Goal: Task Accomplishment & Management: Complete application form

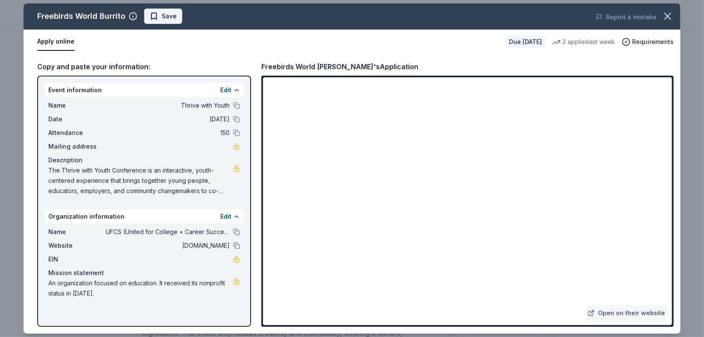
click at [166, 19] on span "Save" at bounding box center [169, 16] width 15 height 10
click at [165, 20] on html "Thrive with Youth Earn Rewards Due in 18 days Share Freebirds World Burrito New…" at bounding box center [352, 168] width 704 height 337
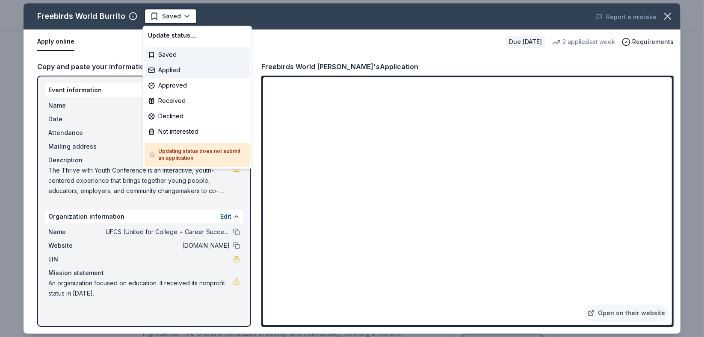
click at [178, 69] on div "Applied" at bounding box center [197, 69] width 105 height 15
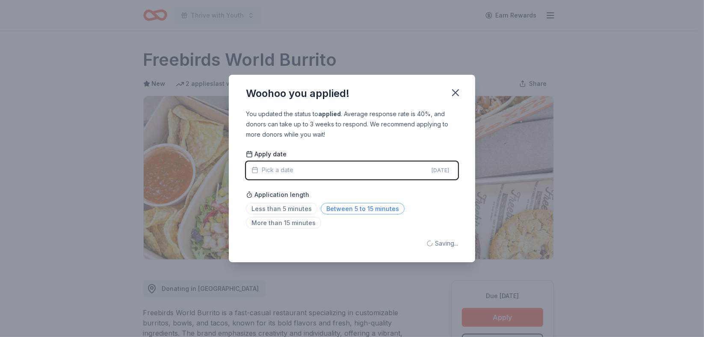
click at [353, 210] on span "Between 5 to 15 minutes" at bounding box center [363, 209] width 84 height 12
click at [365, 207] on span "Between 5 to 15 minutes" at bounding box center [363, 209] width 84 height 12
click at [459, 96] on icon "button" at bounding box center [456, 93] width 12 height 12
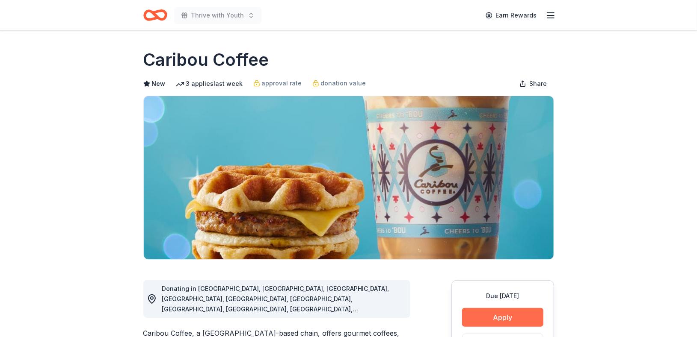
click at [510, 315] on button "Apply" at bounding box center [502, 317] width 81 height 19
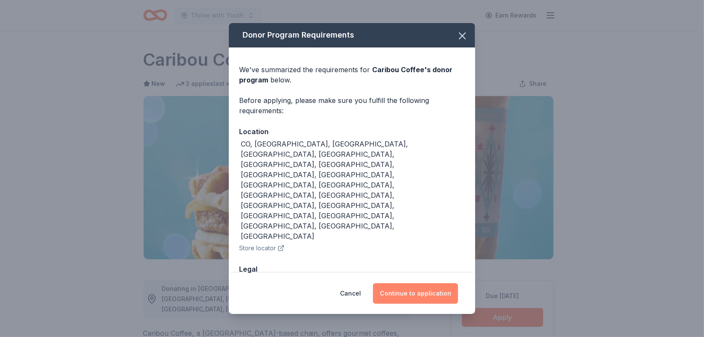
click at [446, 287] on button "Continue to application" at bounding box center [415, 294] width 85 height 21
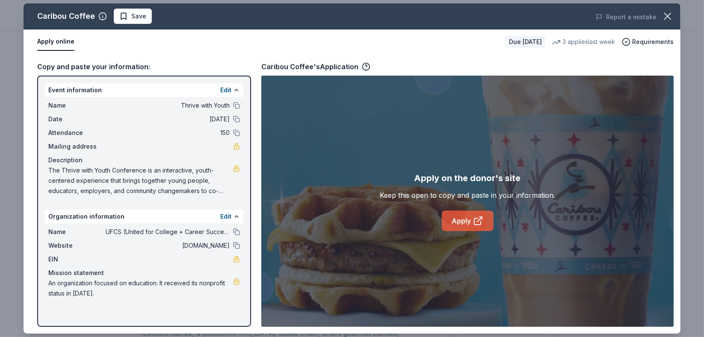
click at [458, 219] on link "Apply" at bounding box center [468, 221] width 52 height 21
click at [121, 12] on span "Save" at bounding box center [132, 16] width 27 height 10
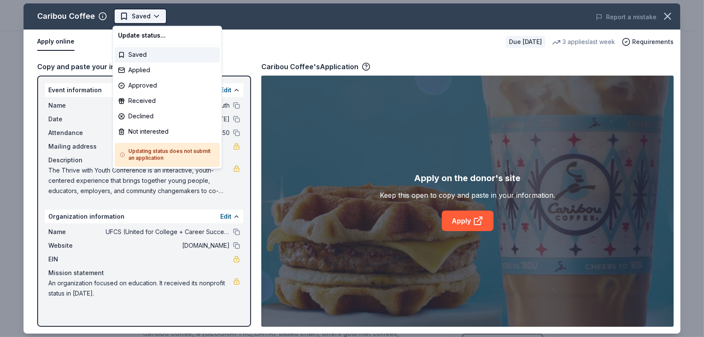
click at [127, 15] on html "Thrive with Youth Earn Rewards Due in 18 days Share Caribou Coffee New 3 applie…" at bounding box center [352, 168] width 704 height 337
click at [162, 66] on div "Applied" at bounding box center [167, 69] width 105 height 15
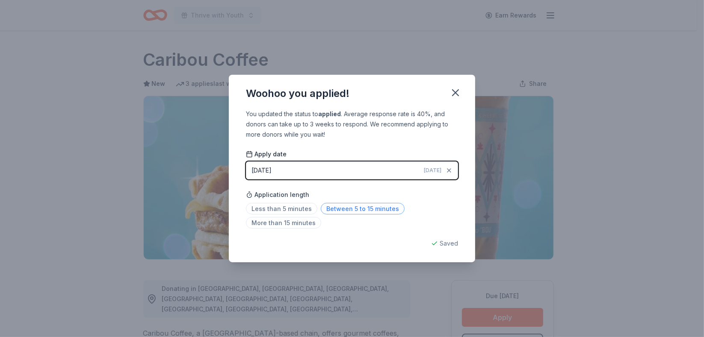
click at [371, 207] on span "Between 5 to 15 minutes" at bounding box center [363, 209] width 84 height 12
click at [461, 93] on icon "button" at bounding box center [456, 93] width 12 height 12
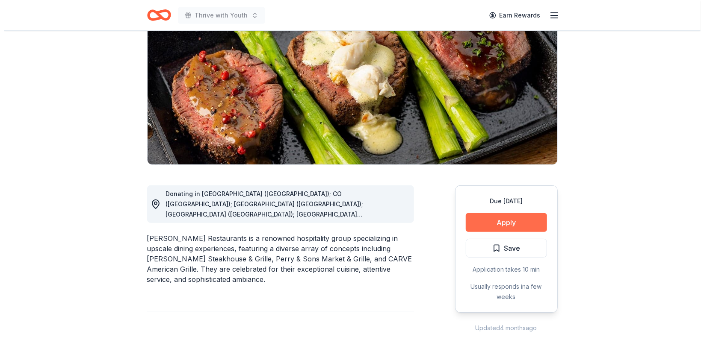
scroll to position [95, 0]
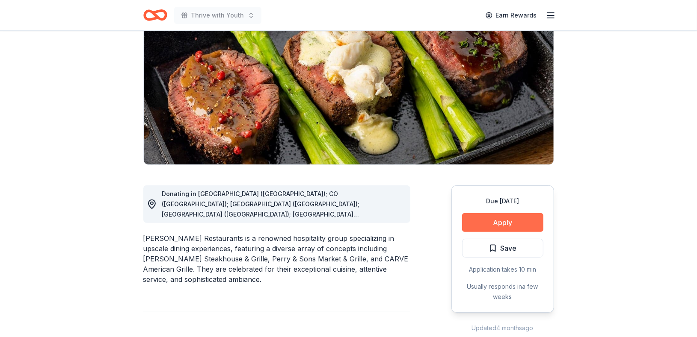
click at [488, 224] on button "Apply" at bounding box center [502, 222] width 81 height 19
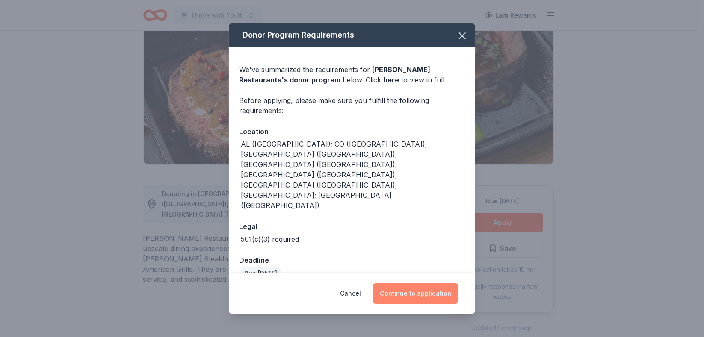
click at [425, 284] on button "Continue to application" at bounding box center [415, 294] width 85 height 21
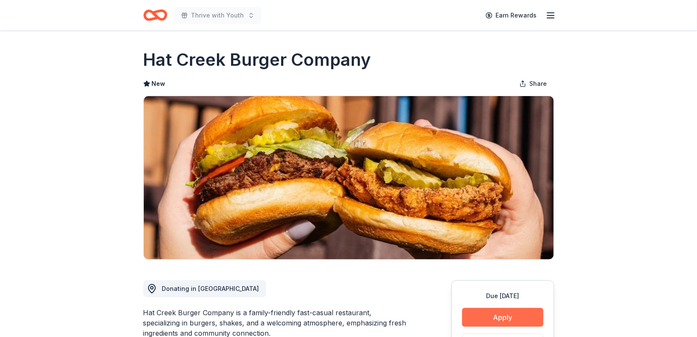
click at [506, 316] on button "Apply" at bounding box center [502, 317] width 81 height 19
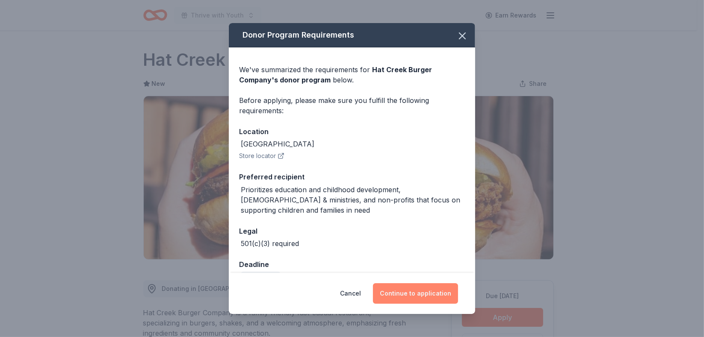
click at [426, 289] on button "Continue to application" at bounding box center [415, 294] width 85 height 21
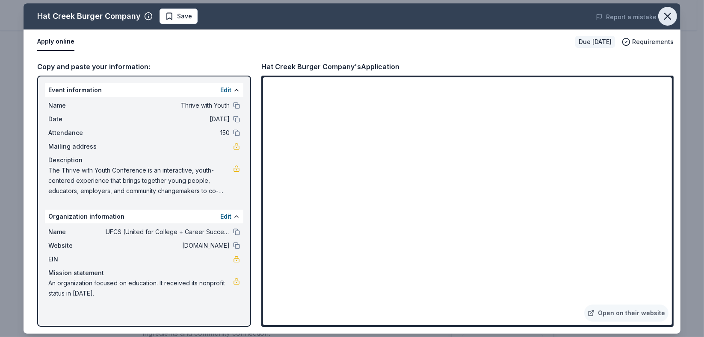
click at [668, 18] on icon "button" at bounding box center [668, 16] width 12 height 12
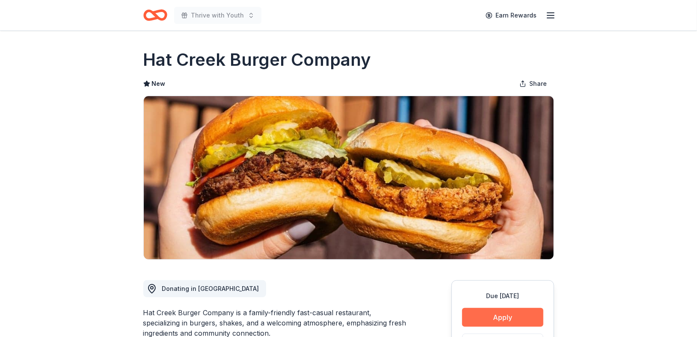
click at [525, 317] on button "Apply" at bounding box center [502, 317] width 81 height 19
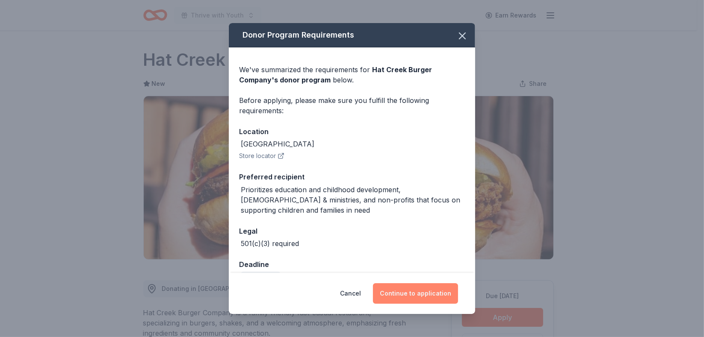
click at [405, 298] on button "Continue to application" at bounding box center [415, 294] width 85 height 21
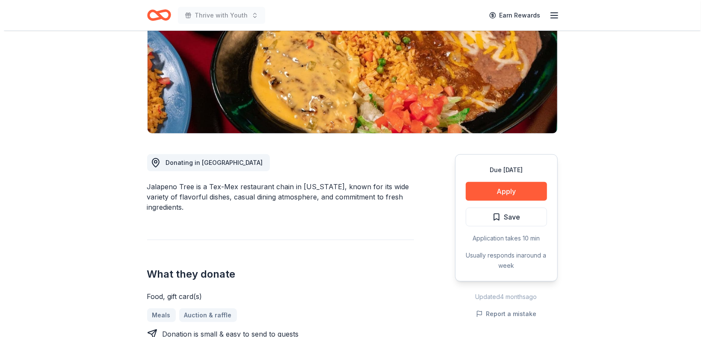
scroll to position [142, 0]
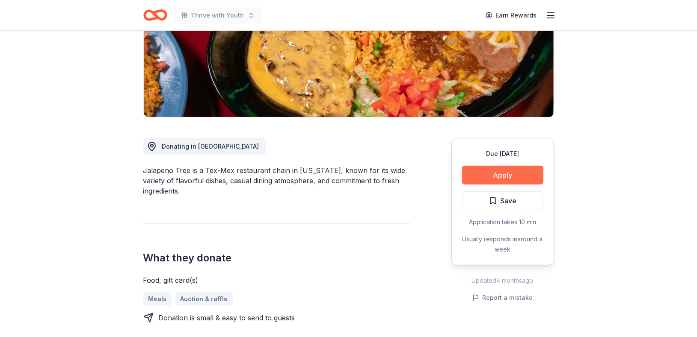
click at [499, 179] on button "Apply" at bounding box center [502, 175] width 81 height 19
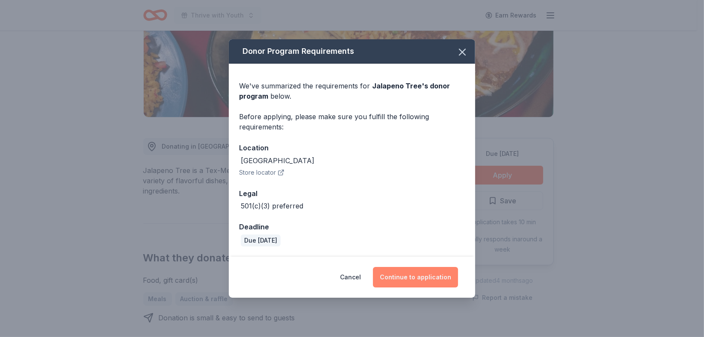
click at [402, 275] on button "Continue to application" at bounding box center [415, 277] width 85 height 21
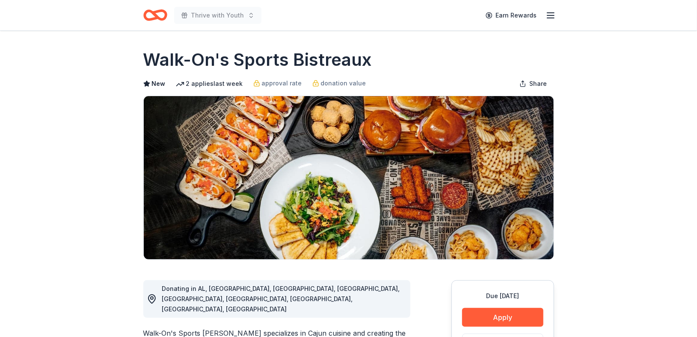
click at [485, 327] on div "Due [DATE] Apply Save ⚡️ Quick application" at bounding box center [502, 331] width 103 height 100
click at [485, 319] on button "Apply" at bounding box center [502, 317] width 81 height 19
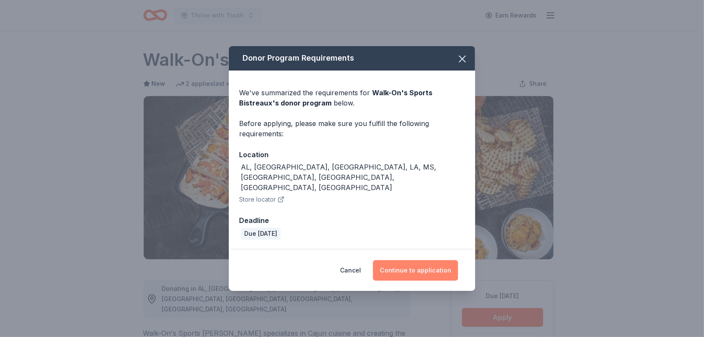
click at [417, 263] on button "Continue to application" at bounding box center [415, 270] width 85 height 21
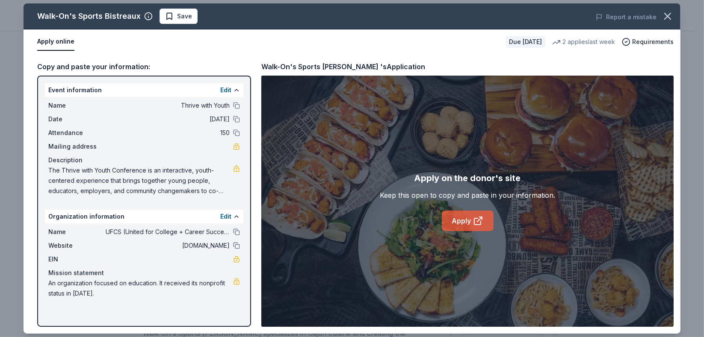
click at [476, 222] on icon at bounding box center [478, 221] width 10 height 10
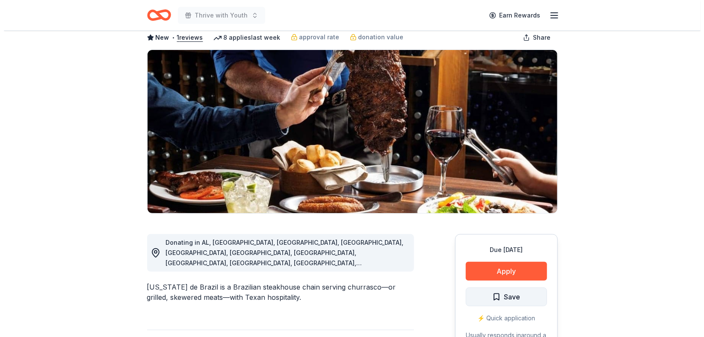
scroll to position [47, 0]
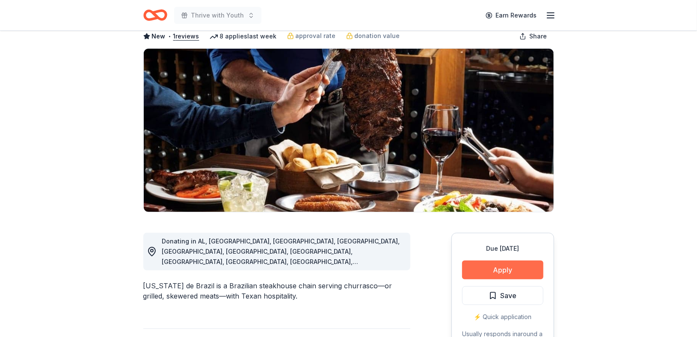
click at [522, 275] on button "Apply" at bounding box center [502, 270] width 81 height 19
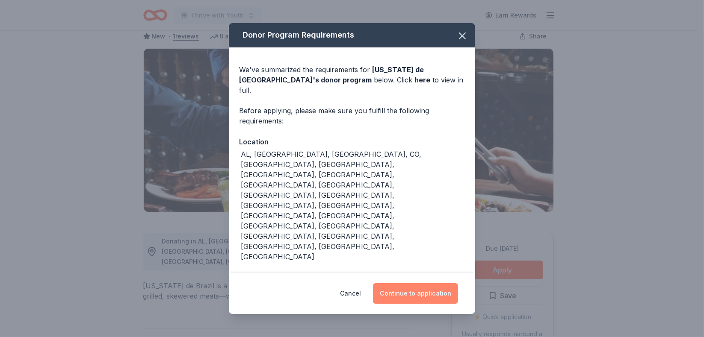
click at [425, 284] on button "Continue to application" at bounding box center [415, 294] width 85 height 21
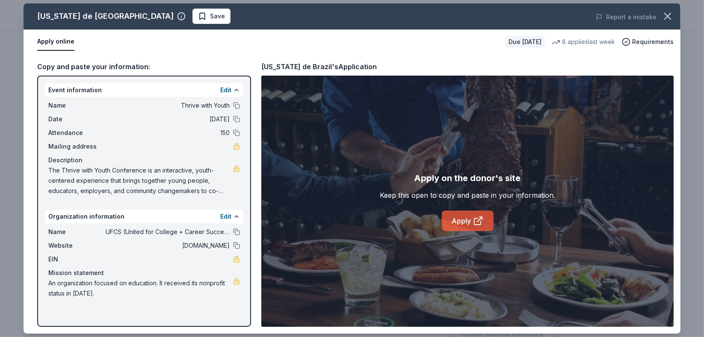
click at [472, 222] on link "Apply" at bounding box center [468, 221] width 52 height 21
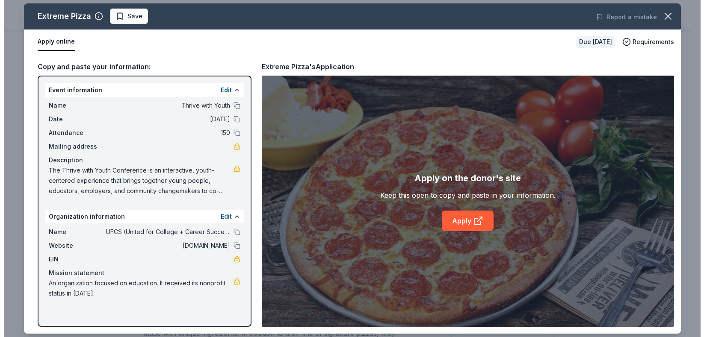
scroll to position [47, 0]
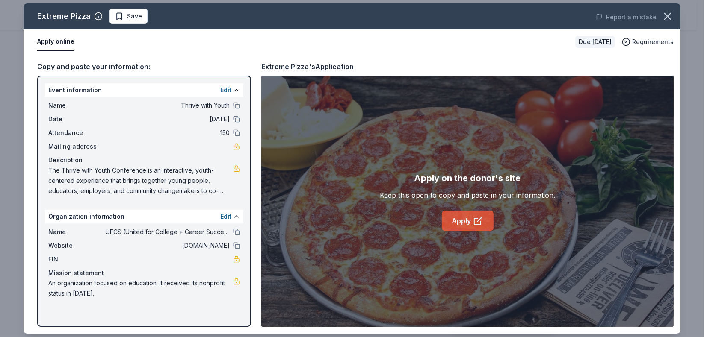
click at [451, 217] on link "Apply" at bounding box center [468, 221] width 52 height 21
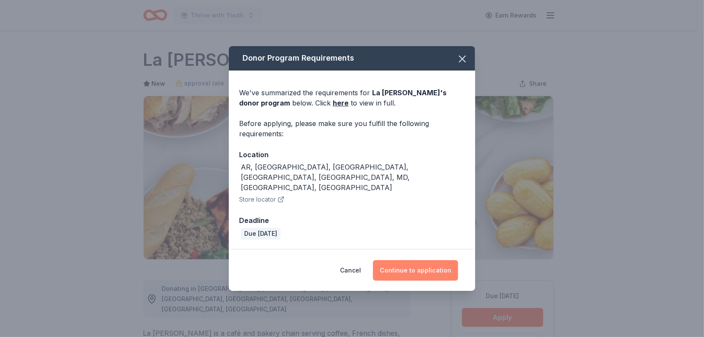
click at [406, 260] on button "Continue to application" at bounding box center [415, 270] width 85 height 21
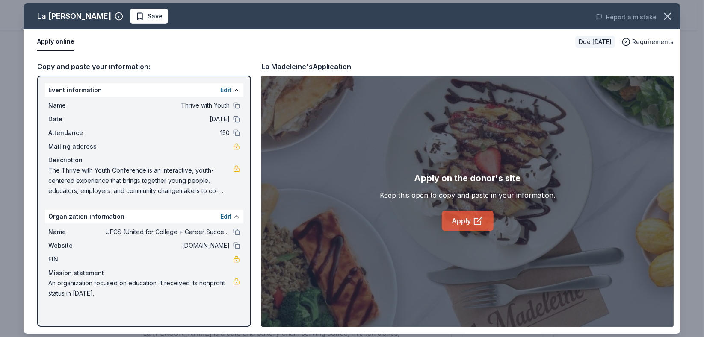
click at [462, 223] on link "Apply" at bounding box center [468, 221] width 52 height 21
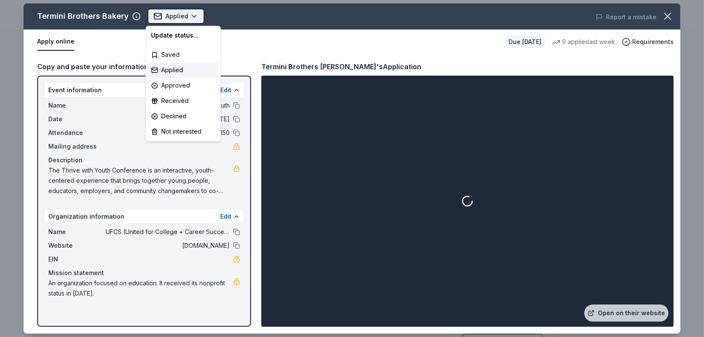
click at [162, 15] on html "Thrive with Youth Earn Rewards Due [DATE] Share Termini Brothers Bakery New 9 a…" at bounding box center [352, 168] width 704 height 337
click at [189, 71] on div "Applied" at bounding box center [183, 69] width 71 height 15
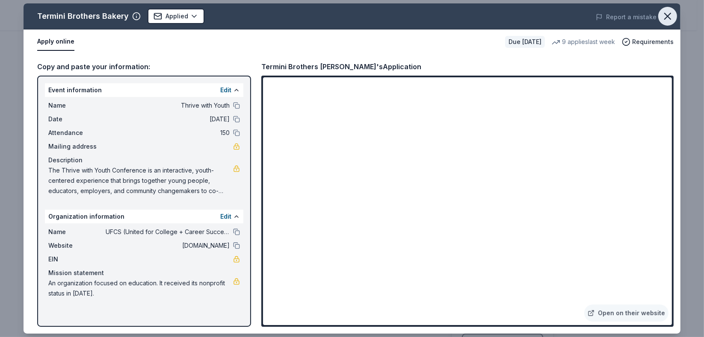
click at [669, 17] on icon "button" at bounding box center [668, 16] width 12 height 12
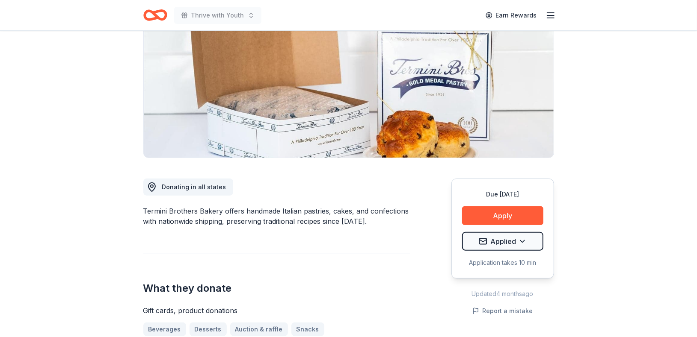
scroll to position [95, 0]
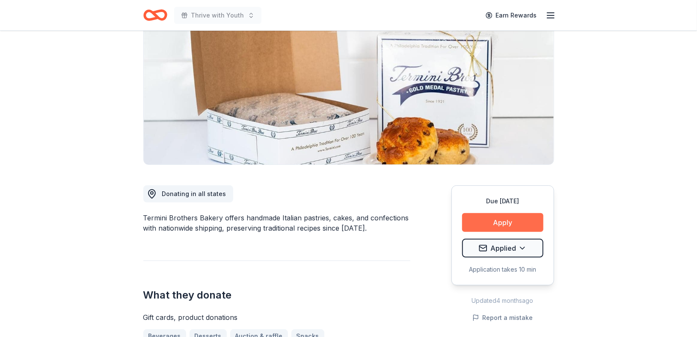
click at [494, 220] on button "Apply" at bounding box center [502, 222] width 81 height 19
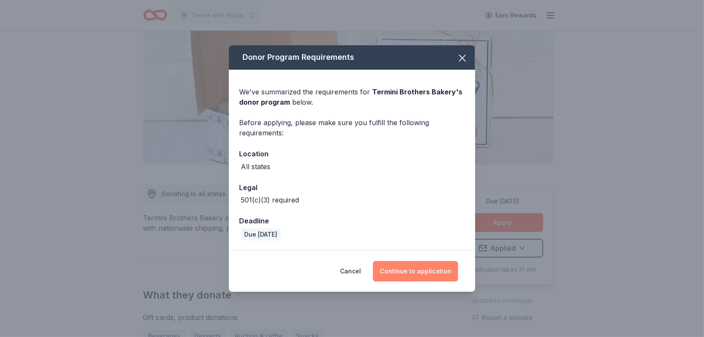
click at [419, 280] on button "Continue to application" at bounding box center [415, 271] width 85 height 21
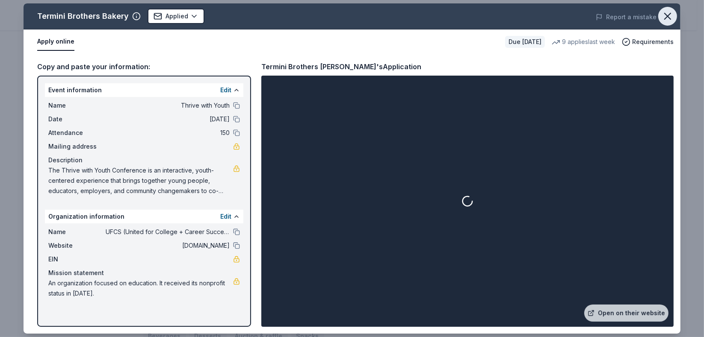
click at [664, 15] on icon "button" at bounding box center [668, 16] width 12 height 12
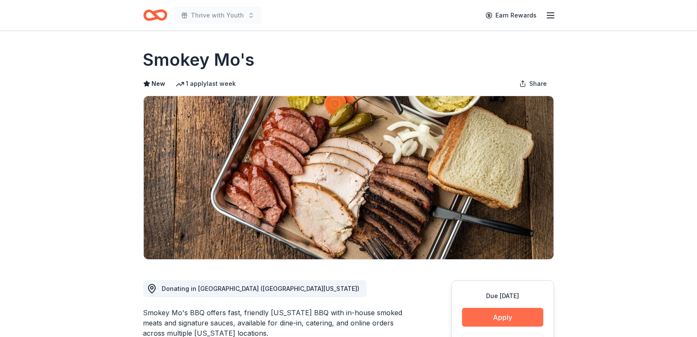
click at [505, 316] on button "Apply" at bounding box center [502, 317] width 81 height 19
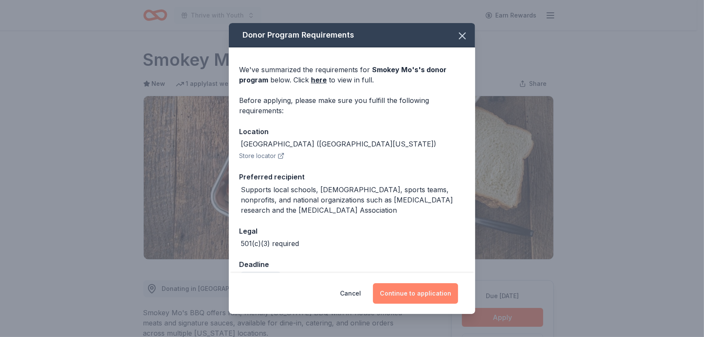
click at [415, 296] on button "Continue to application" at bounding box center [415, 294] width 85 height 21
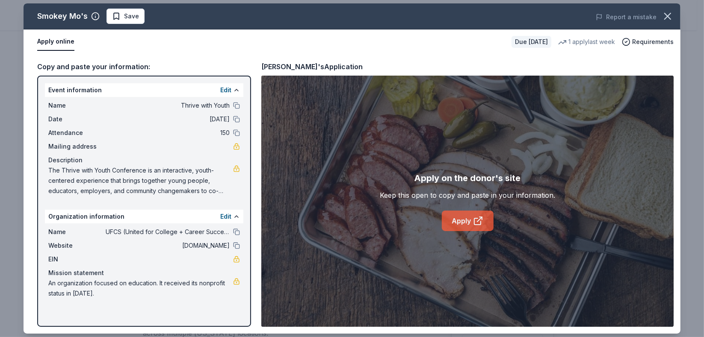
click at [471, 222] on link "Apply" at bounding box center [468, 221] width 52 height 21
click at [462, 222] on link "Apply" at bounding box center [468, 221] width 52 height 21
click at [130, 14] on span "Save" at bounding box center [131, 16] width 15 height 10
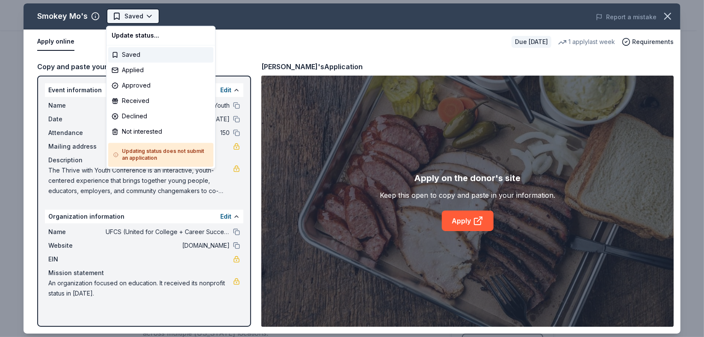
click at [133, 19] on html "Thrive with Youth Earn Rewards Due in 18 days Share Smokey Mo's New 1 apply las…" at bounding box center [352, 168] width 704 height 337
click at [146, 68] on div "Applied" at bounding box center [160, 69] width 105 height 15
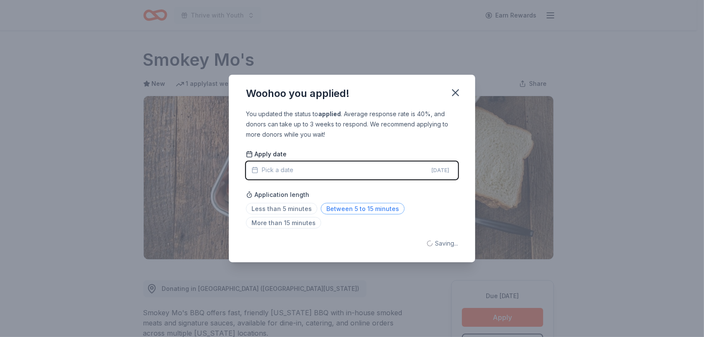
click at [374, 210] on span "Between 5 to 15 minutes" at bounding box center [363, 209] width 84 height 12
click at [455, 95] on icon "button" at bounding box center [456, 93] width 12 height 12
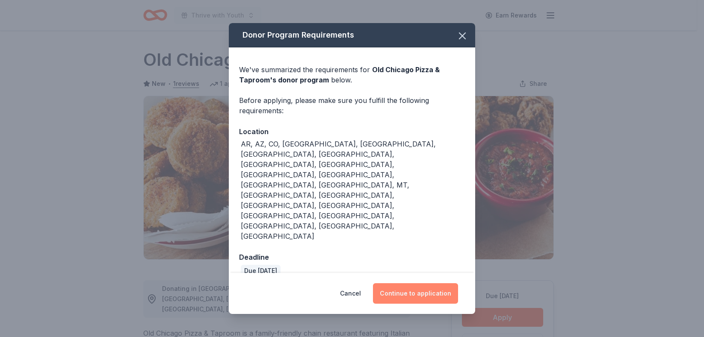
scroll to position [95, 0]
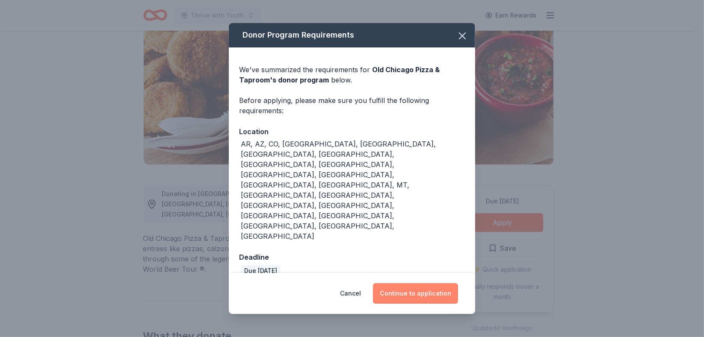
click at [413, 284] on button "Continue to application" at bounding box center [415, 294] width 85 height 21
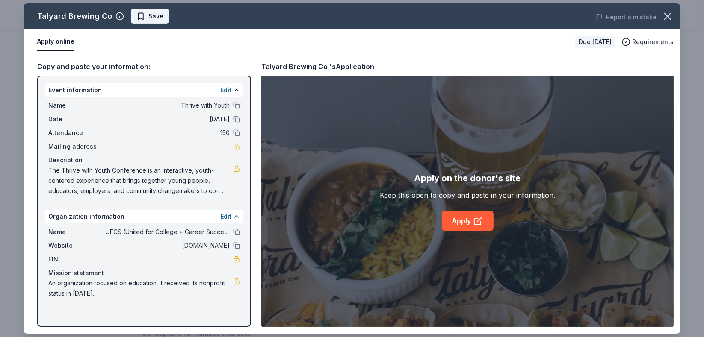
click at [141, 15] on span "Save" at bounding box center [149, 16] width 27 height 10
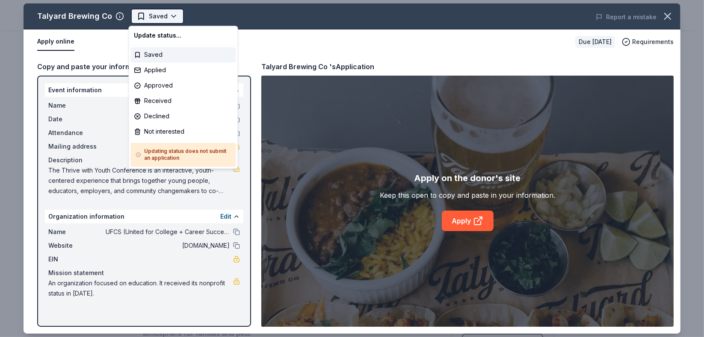
click at [143, 16] on html "Thrive with Youth Earn Rewards Due in 18 days Share Talyard Brewing Co New Shar…" at bounding box center [352, 168] width 704 height 337
click at [166, 67] on div "Applied" at bounding box center [182, 69] width 105 height 15
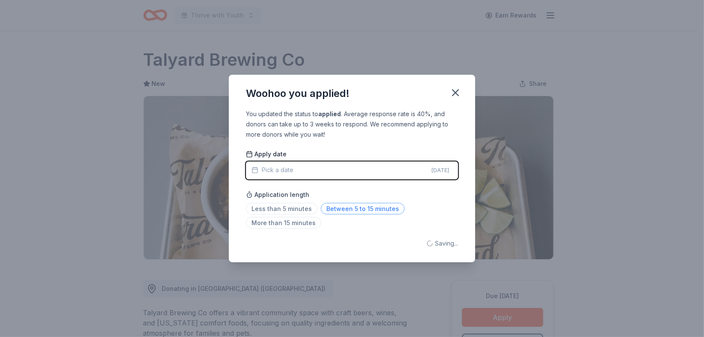
click at [378, 213] on span "Between 5 to 15 minutes" at bounding box center [363, 209] width 84 height 12
click at [456, 92] on icon "button" at bounding box center [456, 93] width 6 height 6
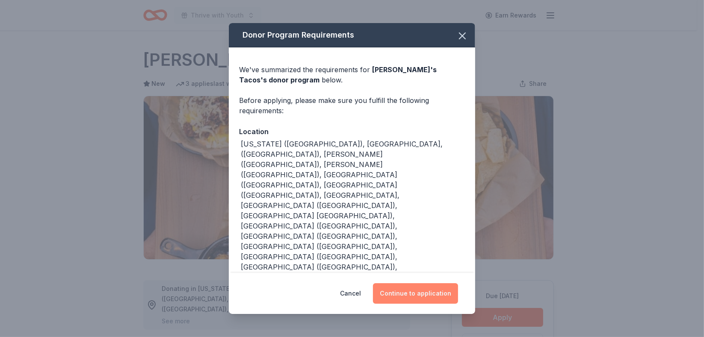
click at [417, 284] on button "Continue to application" at bounding box center [415, 294] width 85 height 21
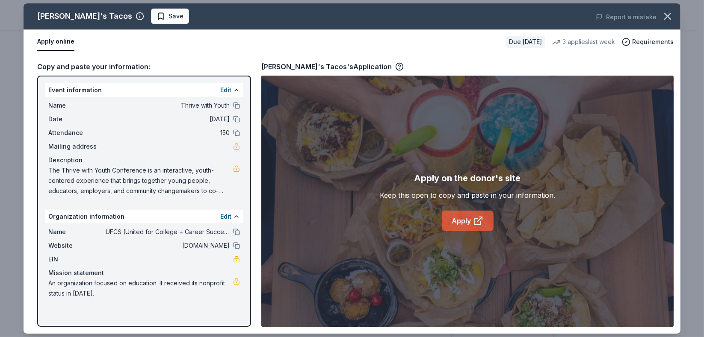
click at [463, 222] on link "Apply" at bounding box center [468, 221] width 52 height 21
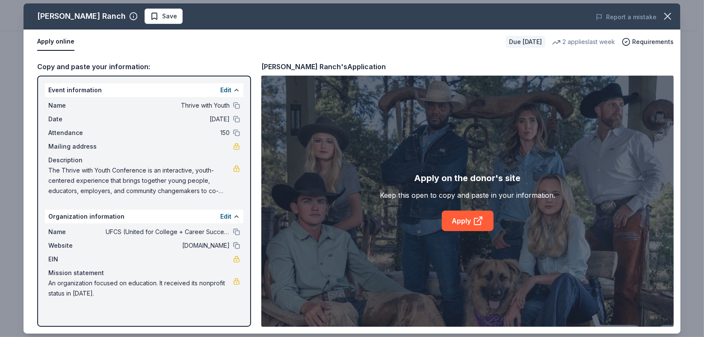
scroll to position [151, 0]
click at [145, 10] on button "Save" at bounding box center [164, 16] width 38 height 15
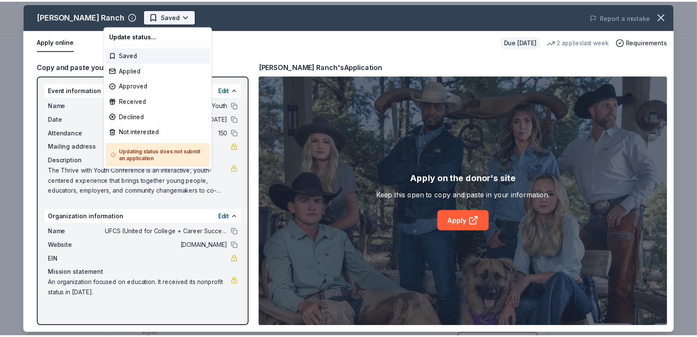
scroll to position [0, 0]
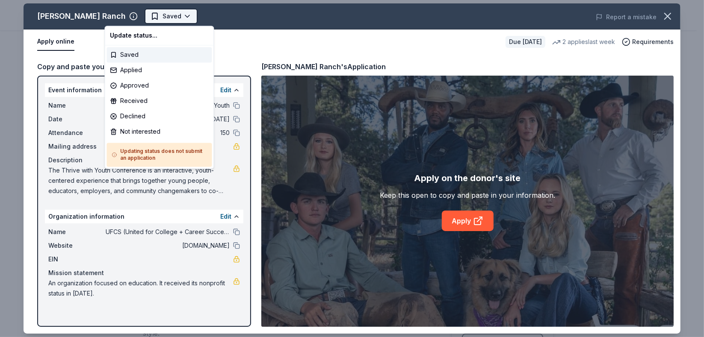
click at [124, 15] on html "Thrive with Youth Earn Rewards Due in 18 days Share Kimes Ranch New 2 applies l…" at bounding box center [352, 168] width 704 height 337
click at [139, 69] on div "Applied" at bounding box center [159, 69] width 105 height 15
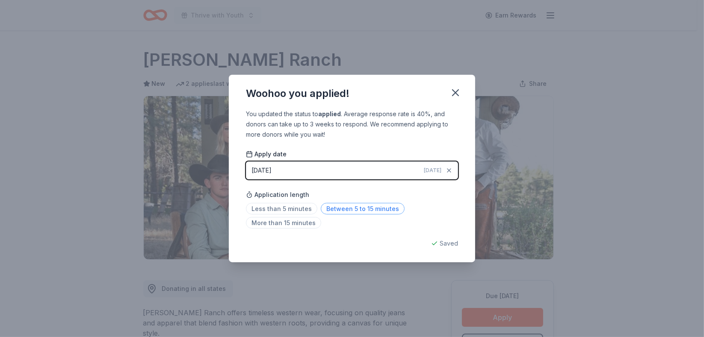
click at [373, 210] on span "Between 5 to 15 minutes" at bounding box center [363, 209] width 84 height 12
click at [454, 91] on icon "button" at bounding box center [456, 93] width 6 height 6
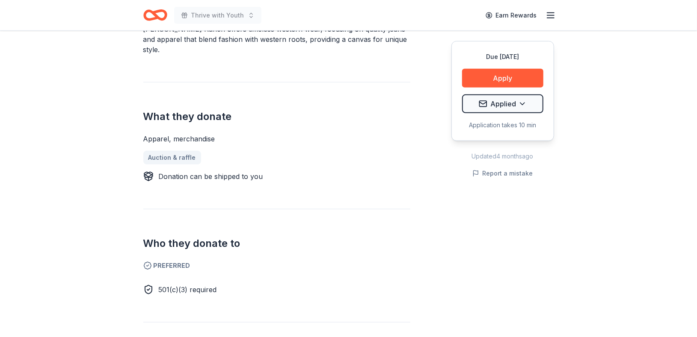
scroll to position [277, 0]
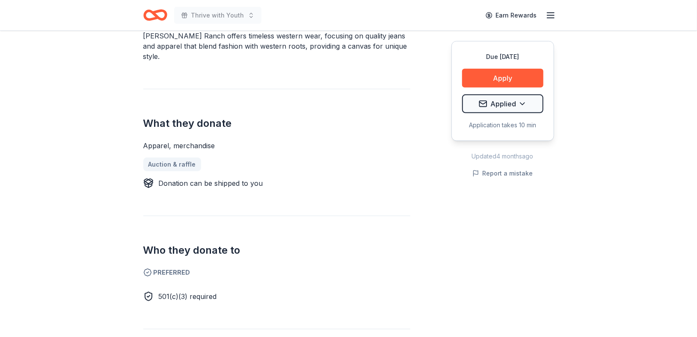
drag, startPoint x: 545, startPoint y: 260, endPoint x: 443, endPoint y: 263, distance: 102.3
click at [545, 260] on div "Due in 18 days Apply Applied Application takes 10 min Updated 4 months ago Repo…" at bounding box center [502, 190] width 103 height 414
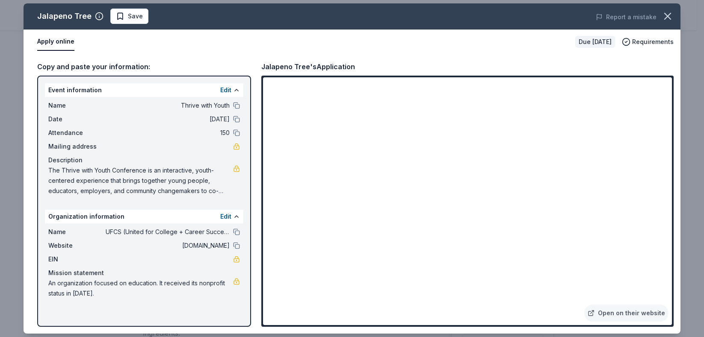
scroll to position [142, 0]
